Goal: Navigation & Orientation: Find specific page/section

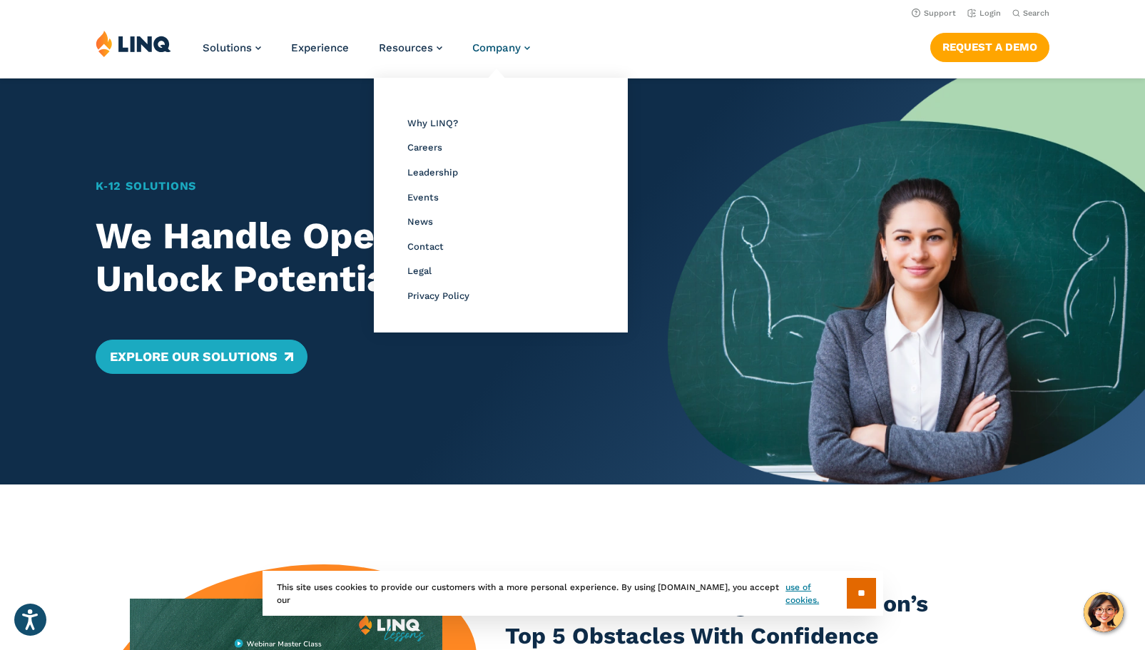
click at [506, 47] on span "Company" at bounding box center [496, 47] width 48 height 13
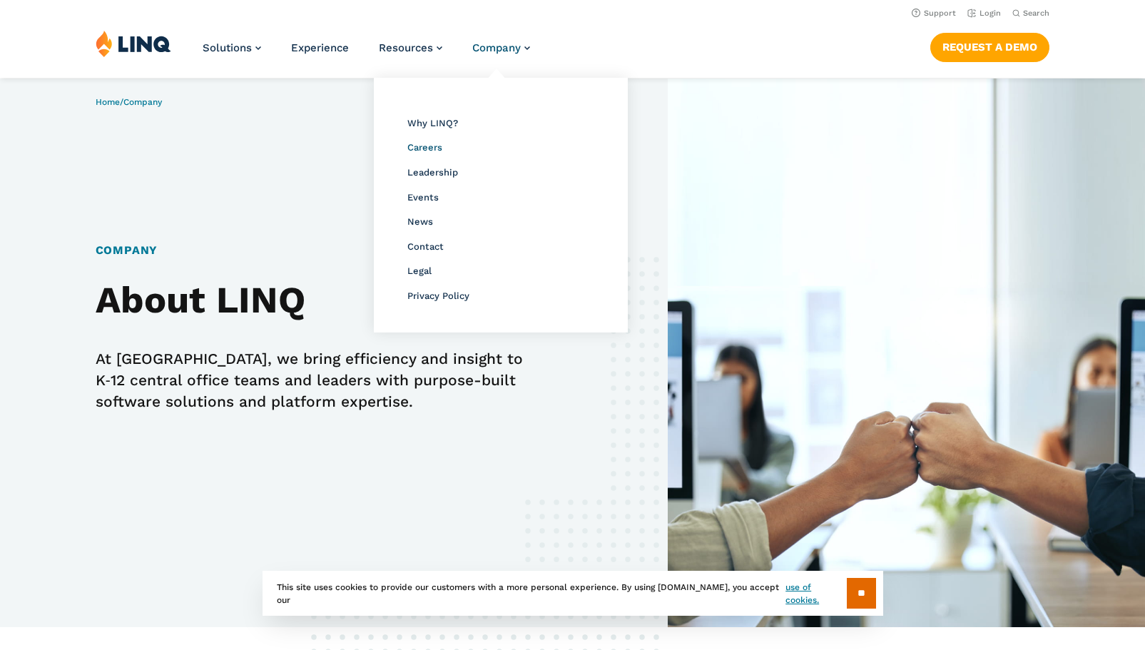
click at [430, 146] on span "Careers" at bounding box center [424, 147] width 35 height 11
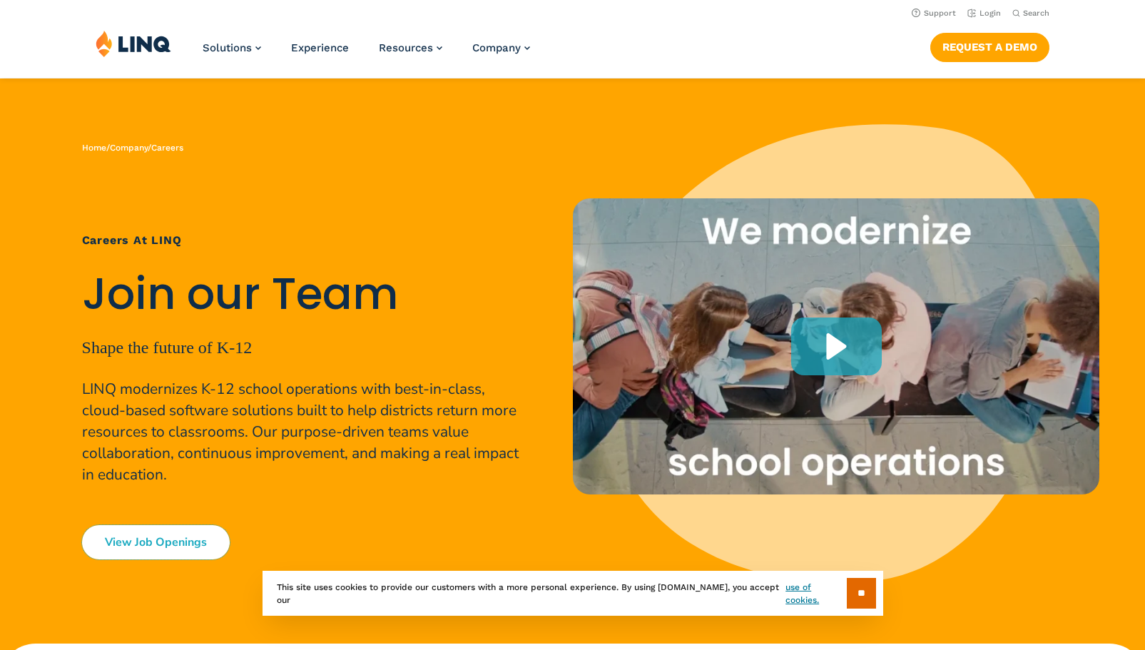
click at [205, 525] on link "View Job Openings" at bounding box center [156, 542] width 148 height 34
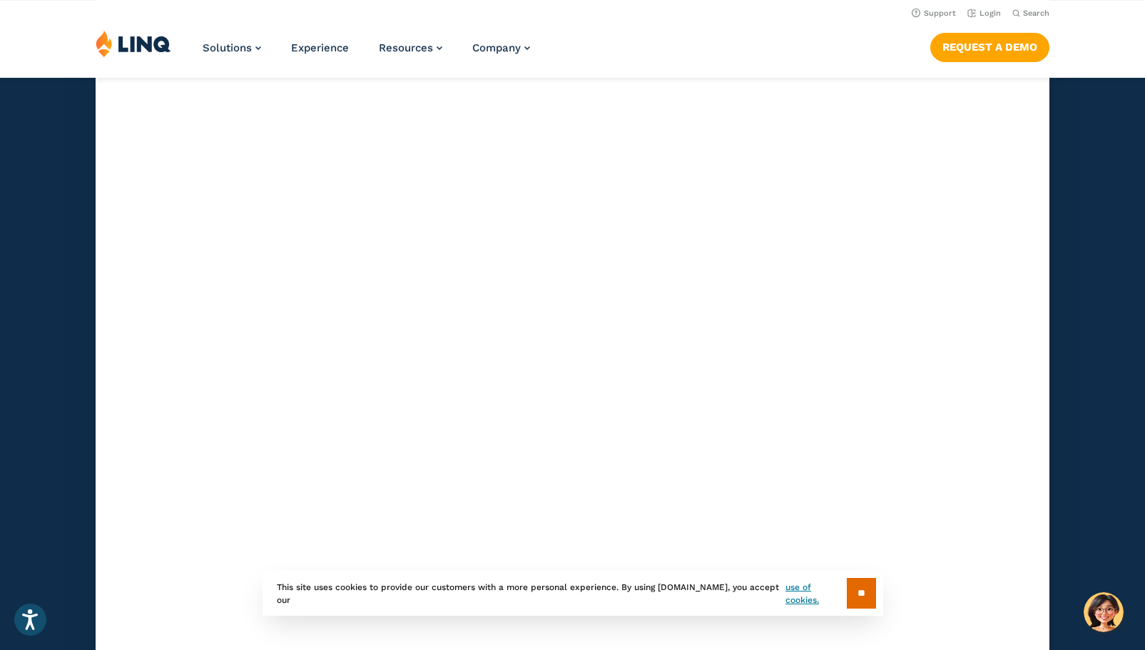
scroll to position [4289, 0]
